Goal: Book appointment/travel/reservation

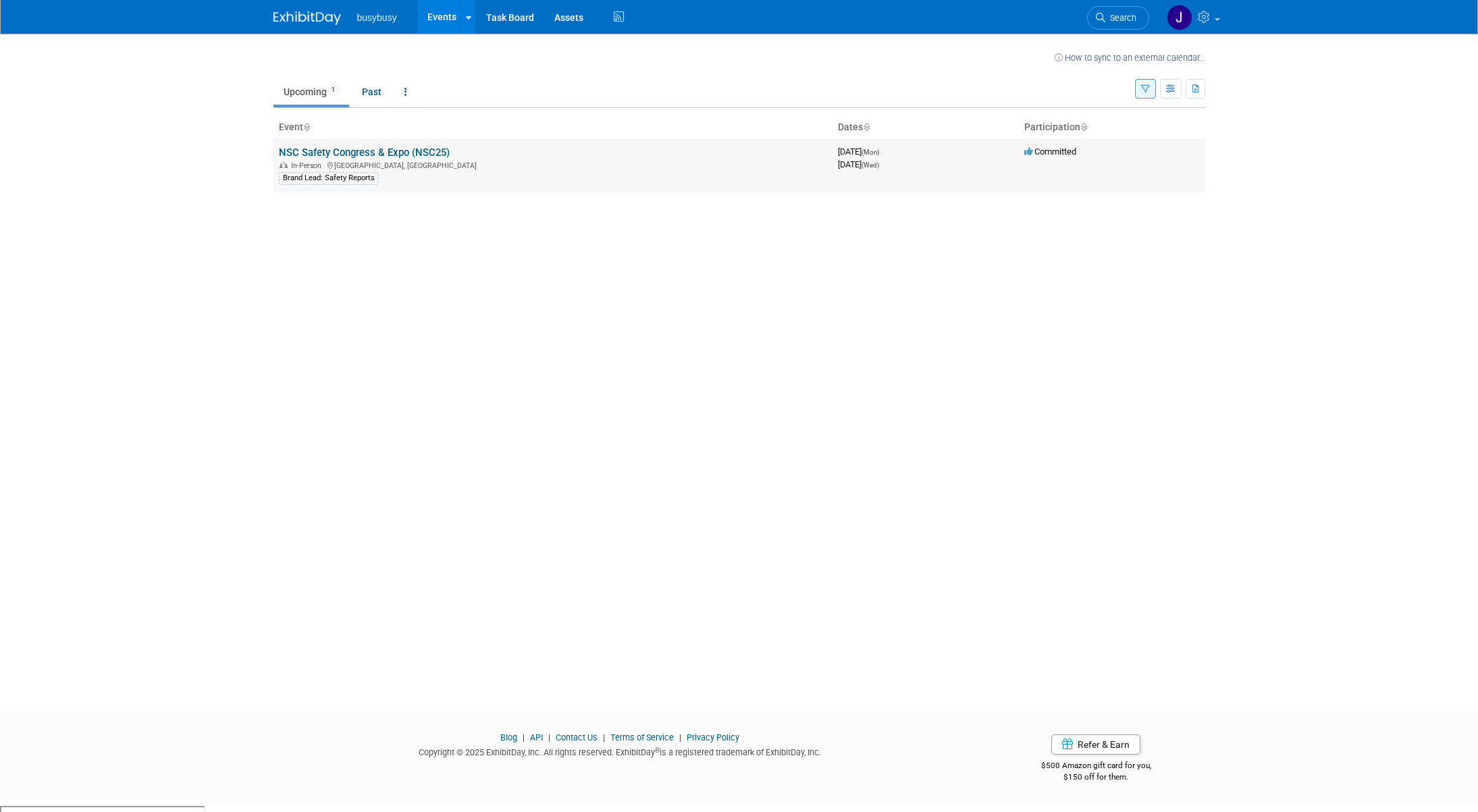
click at [343, 153] on link "NSC Safety Congress & Expo (NSC25)" at bounding box center [365, 152] width 171 height 12
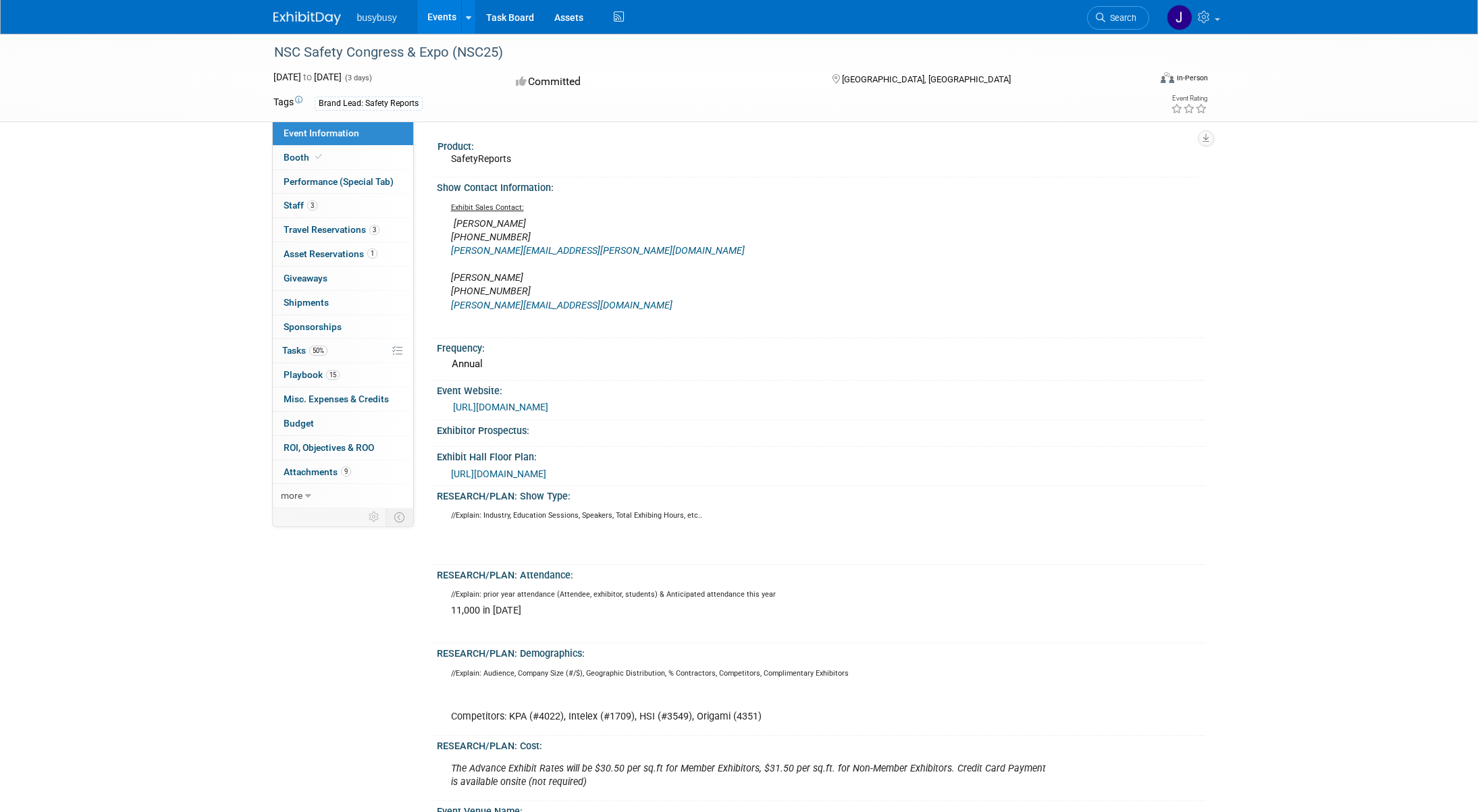
click at [719, 429] on div "Exhibitor Prospectus:" at bounding box center [821, 429] width 769 height 17
click at [341, 230] on span "Travel Reservations 3" at bounding box center [331, 229] width 96 height 11
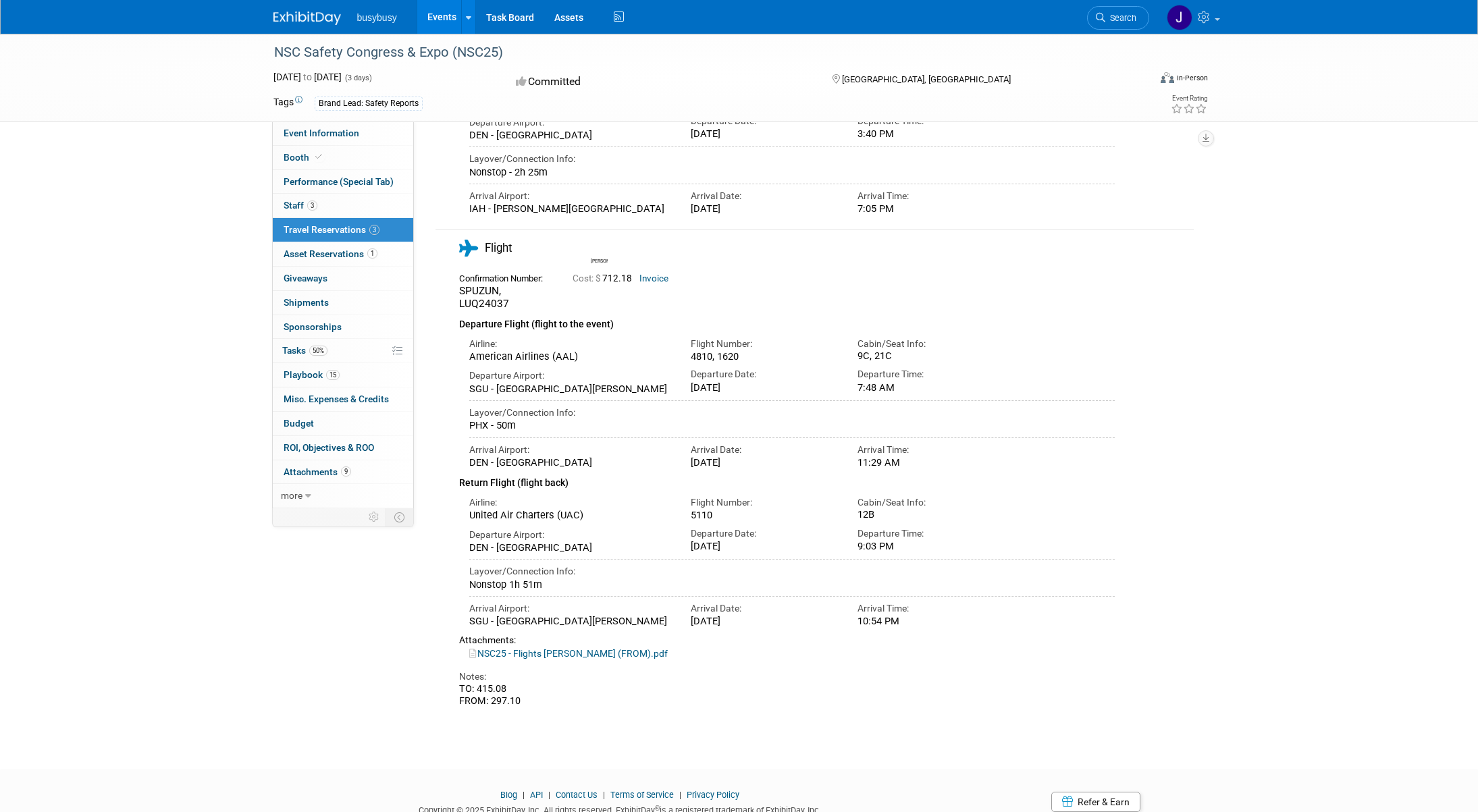
scroll to position [637, 0]
